Goal: Task Accomplishment & Management: Manage account settings

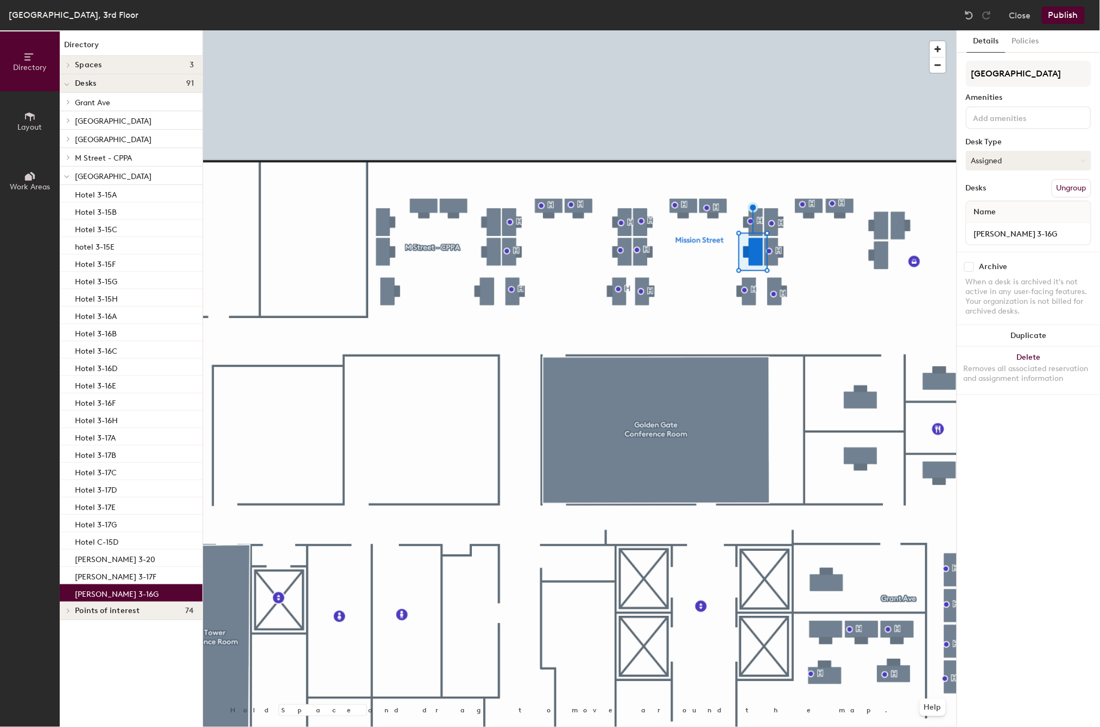
click at [1082, 159] on icon at bounding box center [1083, 161] width 5 height 5
click at [982, 221] on div "Hoteled" at bounding box center [1020, 227] width 109 height 16
click at [1014, 231] on input "[PERSON_NAME] 3-16G" at bounding box center [1028, 233] width 120 height 15
drag, startPoint x: 1035, startPoint y: 231, endPoint x: 960, endPoint y: 226, distance: 75.1
click at [960, 226] on div "Details Policies Mission Street Amenities Desk Type Hoteled Desks Ungroup Name …" at bounding box center [1028, 378] width 143 height 697
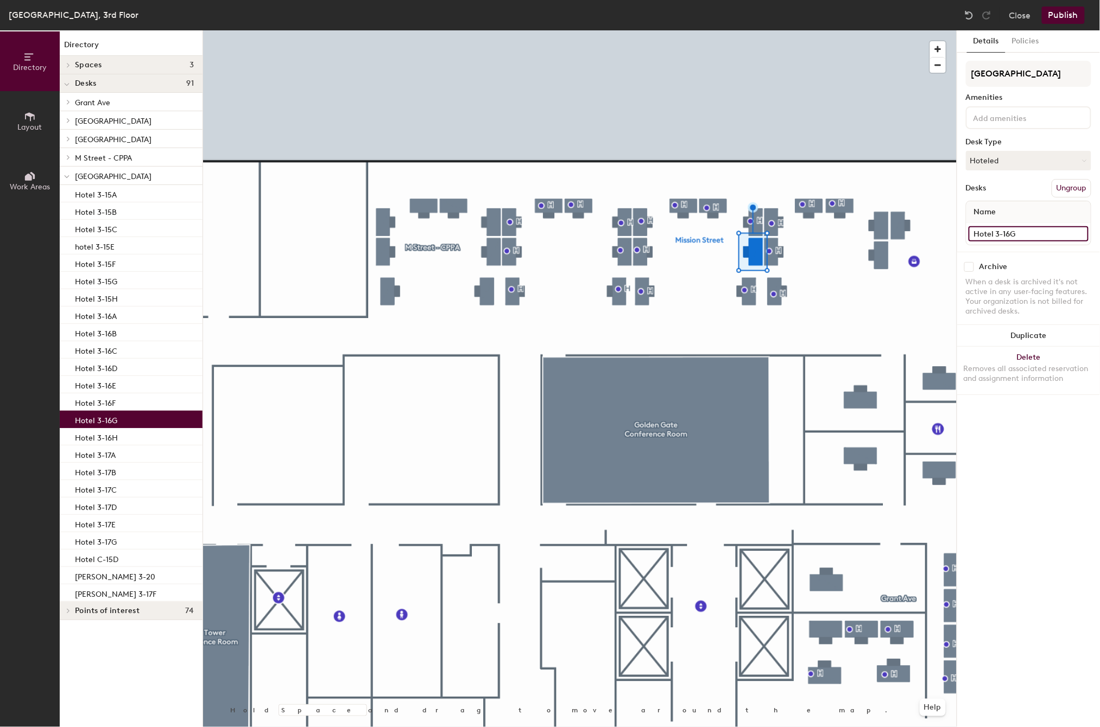
type input "Hotel 3-16G"
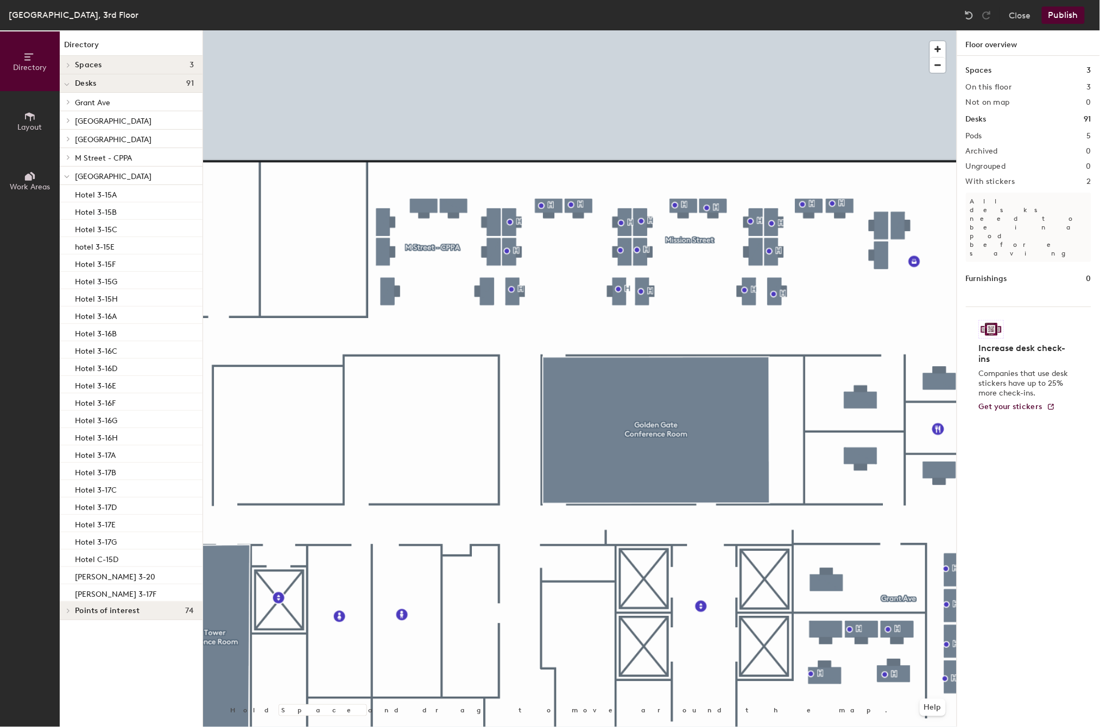
click at [30, 115] on icon at bounding box center [30, 116] width 10 height 9
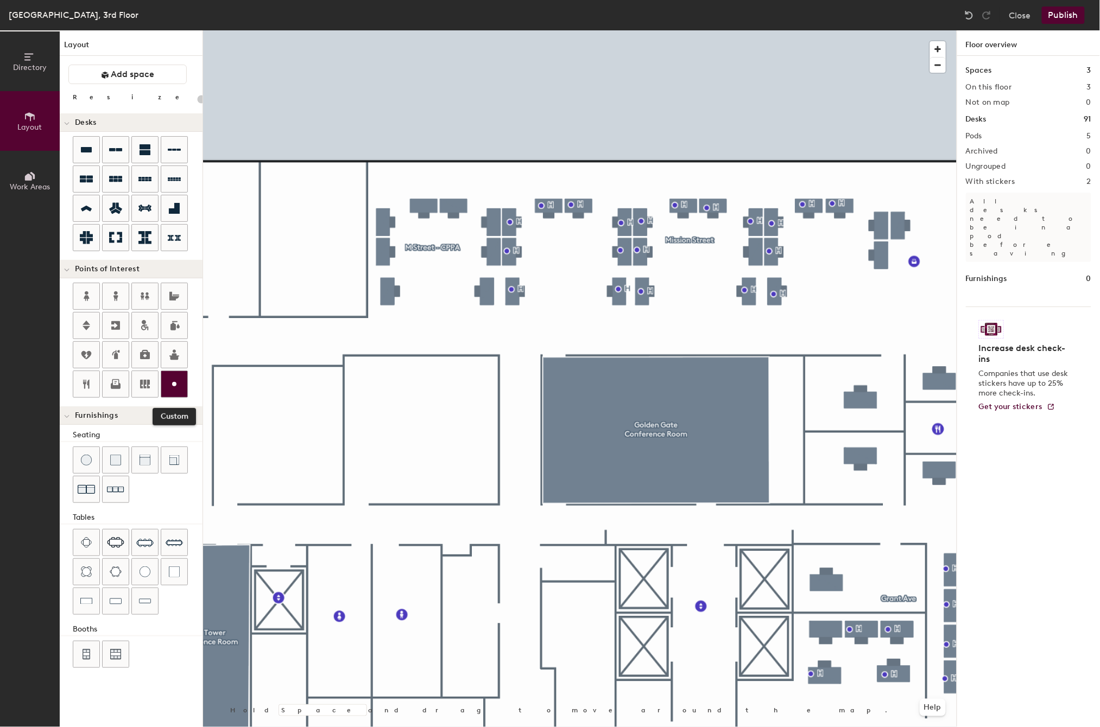
click at [173, 388] on icon at bounding box center [174, 384] width 13 height 13
type input "20"
type input "H"
type input "20"
type input "H"
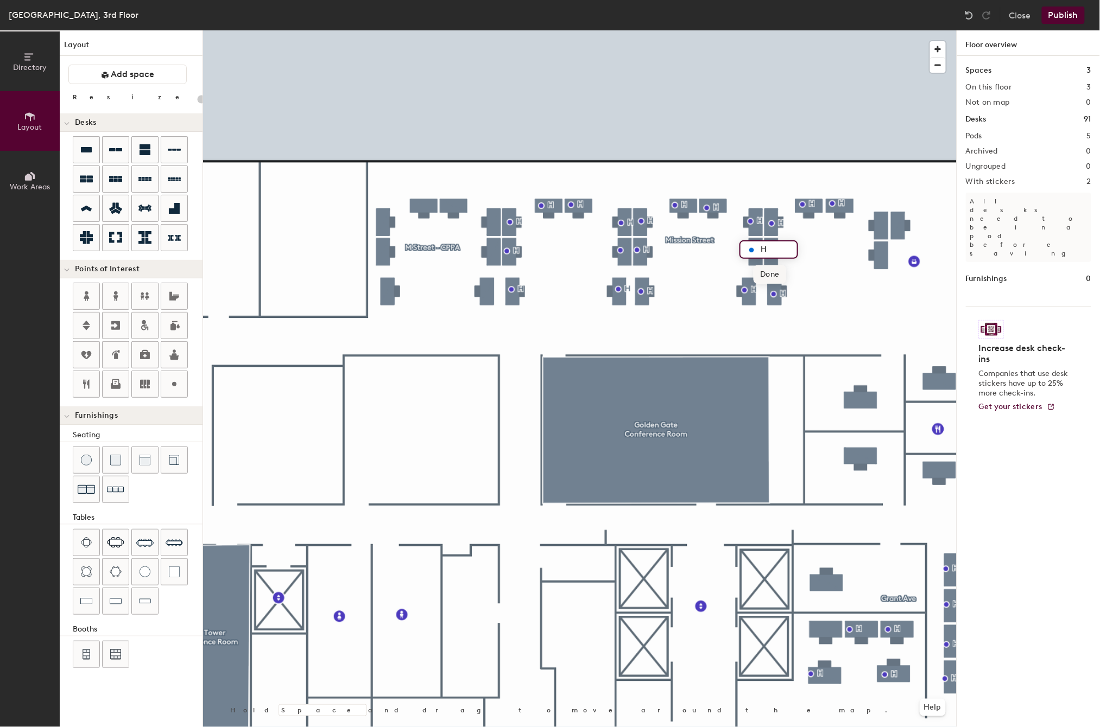
click at [775, 276] on span "Done" at bounding box center [770, 274] width 32 height 18
click at [653, 312] on span "Delete" at bounding box center [656, 314] width 38 height 18
click at [616, 30] on div at bounding box center [580, 30] width 754 height 0
type input "100"
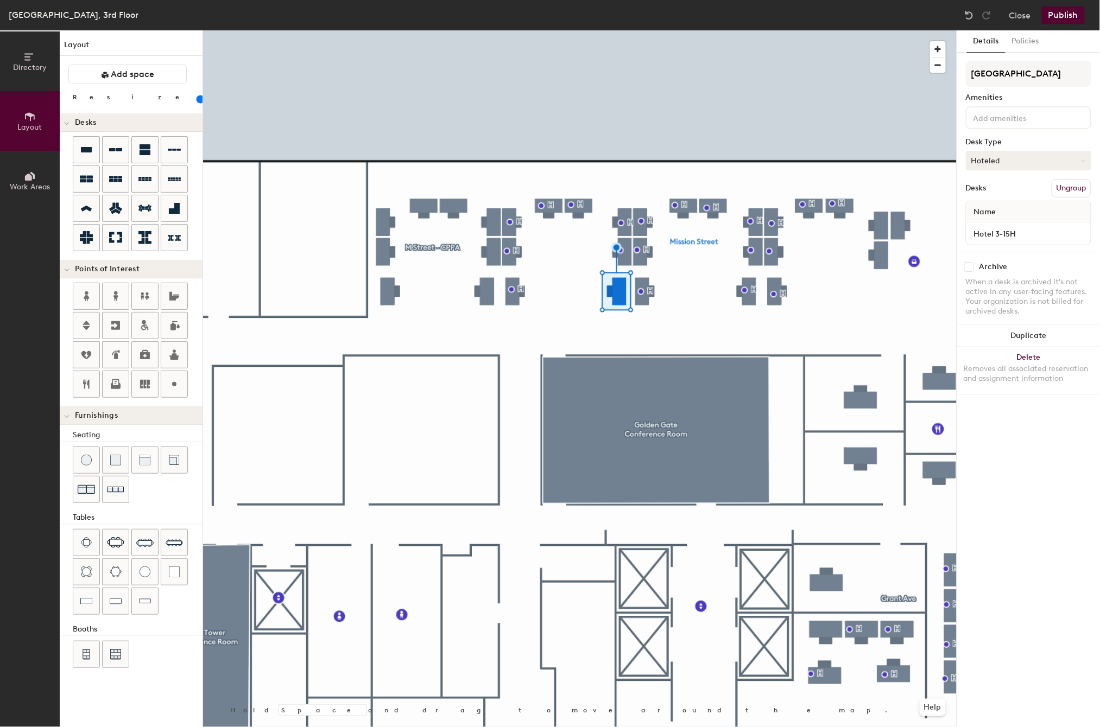
click at [1038, 154] on button "Hoteled" at bounding box center [1028, 161] width 125 height 20
click at [999, 191] on div "Assigned" at bounding box center [1020, 194] width 109 height 16
click at [985, 230] on input "Hotel 3-15H" at bounding box center [1028, 233] width 120 height 15
click at [992, 231] on input "Hotel 3-15H" at bounding box center [1028, 233] width 120 height 15
paste input "[PERSON_NAME]"
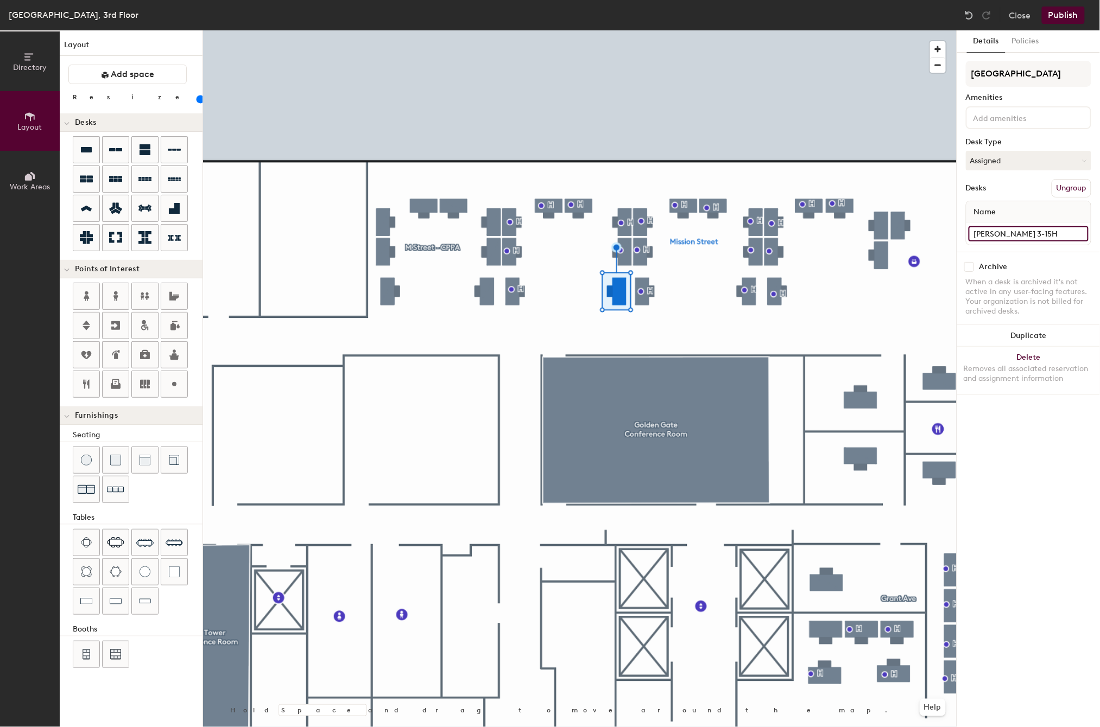
type input "[PERSON_NAME] 3-15H"
click at [1029, 503] on div "Details Policies Mission Street Amenities Desk Type Assigned Desks Ungroup Name…" at bounding box center [1028, 378] width 143 height 697
click at [847, 30] on div at bounding box center [580, 30] width 754 height 0
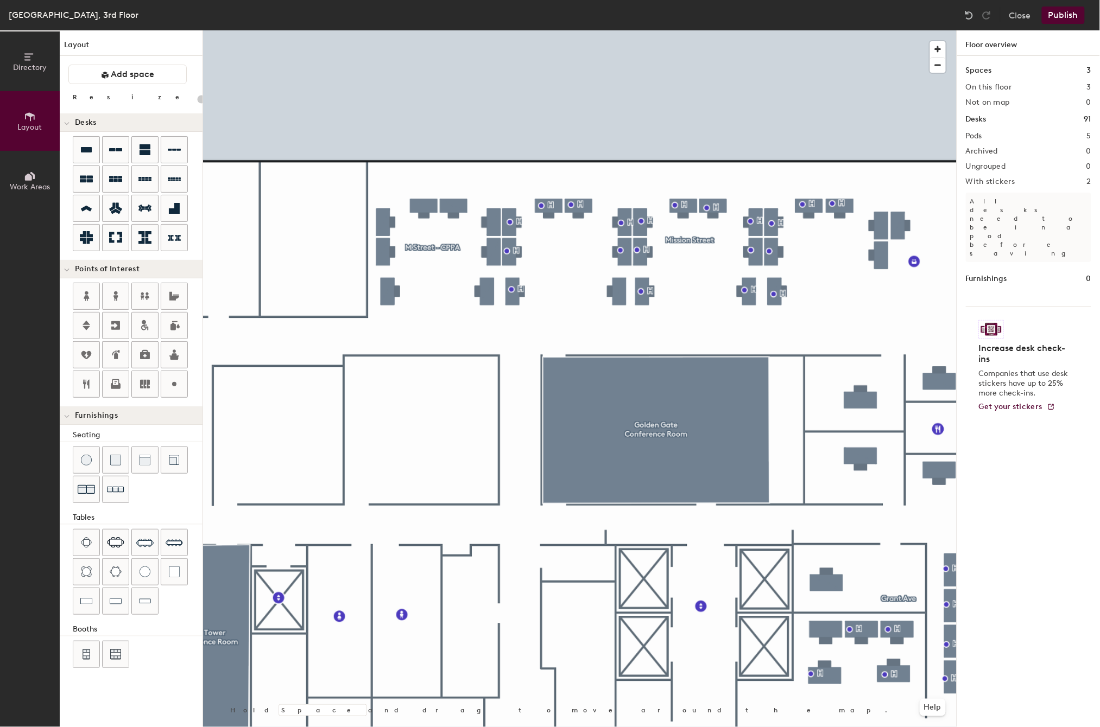
click at [1065, 14] on button "Publish" at bounding box center [1063, 15] width 43 height 17
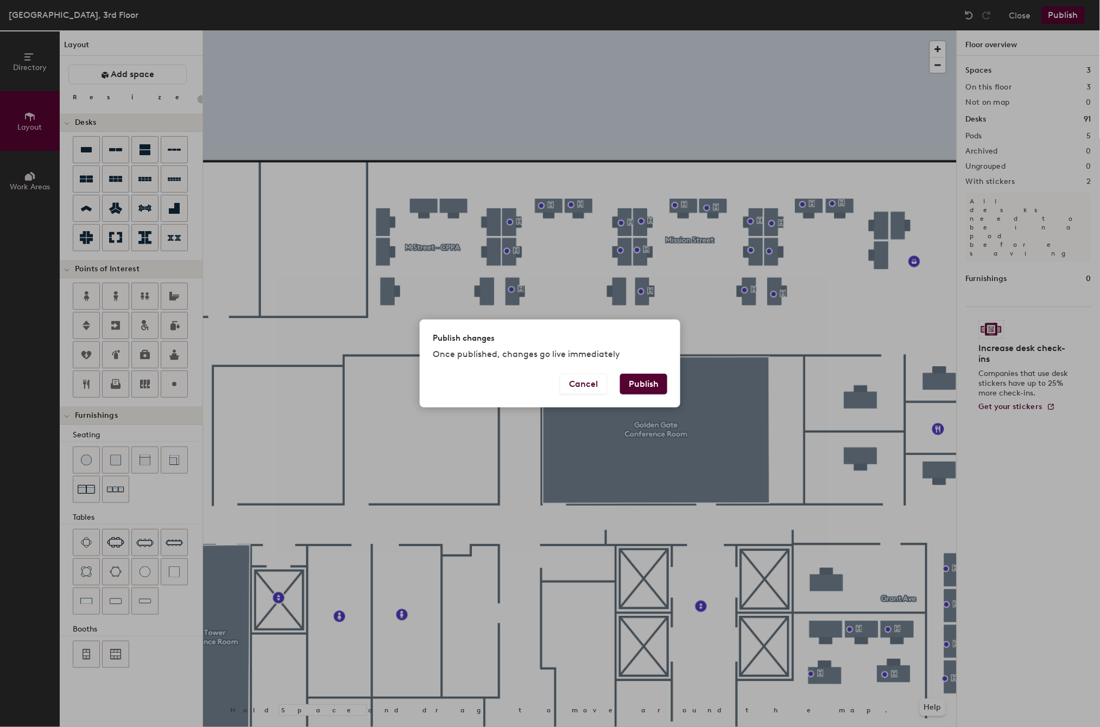
click at [649, 387] on button "Publish" at bounding box center [643, 384] width 47 height 21
type input "20"
